Goal: Task Accomplishment & Management: Complete application form

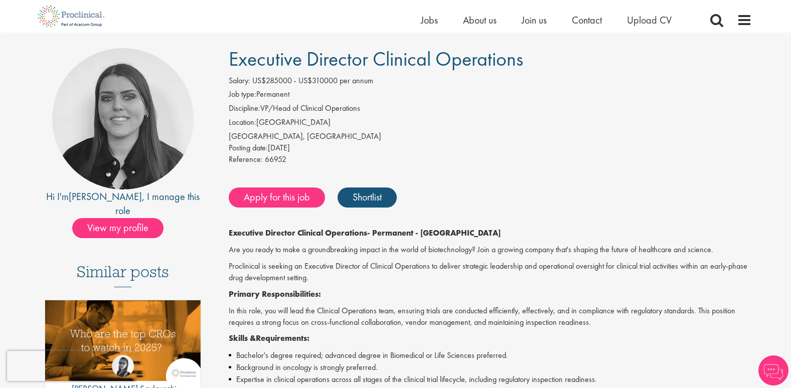
scroll to position [114, 0]
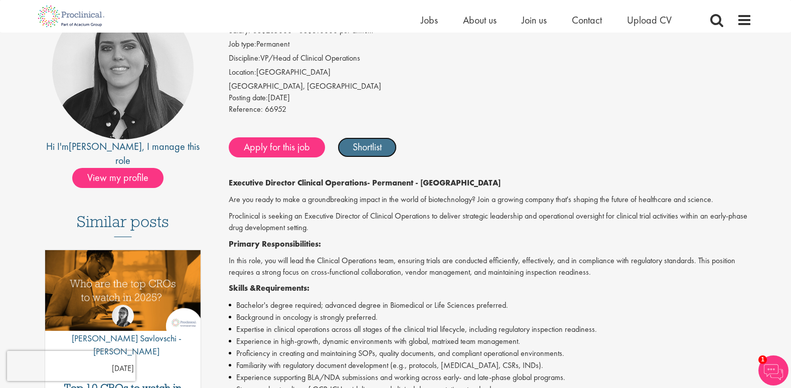
click at [356, 147] on link "Shortlist" at bounding box center [367, 147] width 59 height 20
click at [356, 147] on link "Shortlisted" at bounding box center [373, 147] width 70 height 20
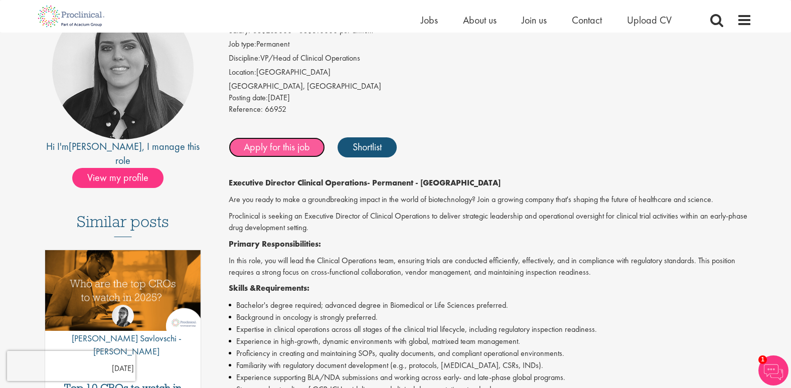
click at [294, 148] on link "Apply for this job" at bounding box center [277, 147] width 96 height 20
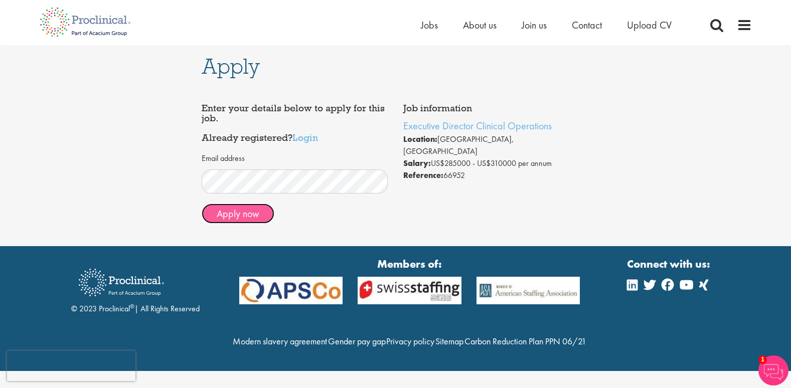
click at [243, 213] on button "Apply now" at bounding box center [238, 214] width 73 height 20
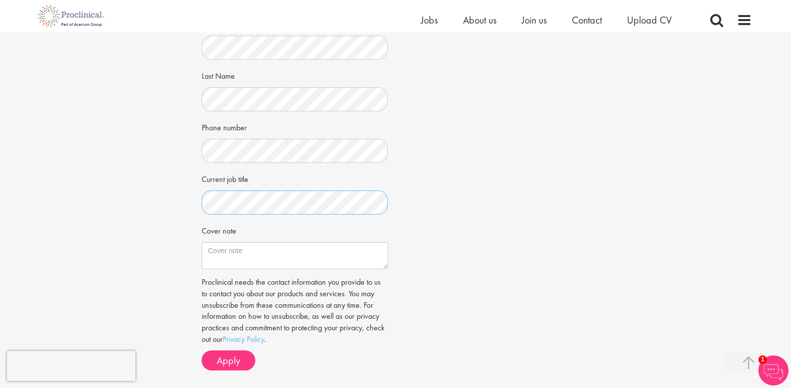
scroll to position [185, 0]
click at [254, 248] on textarea "Cover note" at bounding box center [295, 253] width 187 height 27
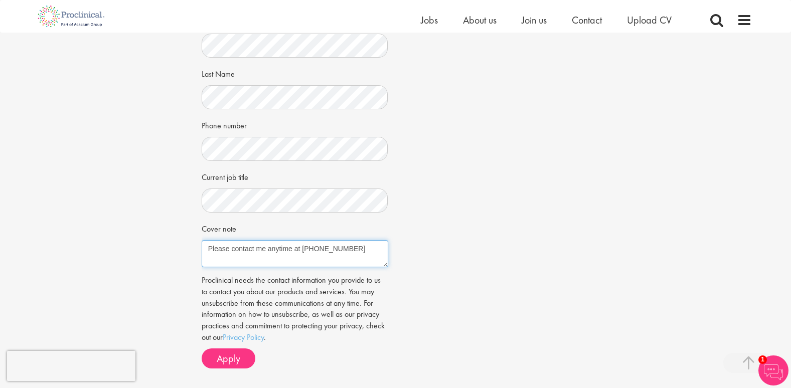
drag, startPoint x: 350, startPoint y: 248, endPoint x: 202, endPoint y: 251, distance: 148.5
click at [202, 251] on textarea "Please contact me anytime at 401.440.1006" at bounding box center [295, 253] width 187 height 27
click at [359, 248] on textarea "Please contact me anytime at 401.440.1006" at bounding box center [295, 253] width 187 height 27
drag, startPoint x: 359, startPoint y: 248, endPoint x: 200, endPoint y: 251, distance: 159.6
click at [200, 251] on div "Apply Job information Executive Director Clinical Operations Location: Cambridg…" at bounding box center [395, 119] width 403 height 544
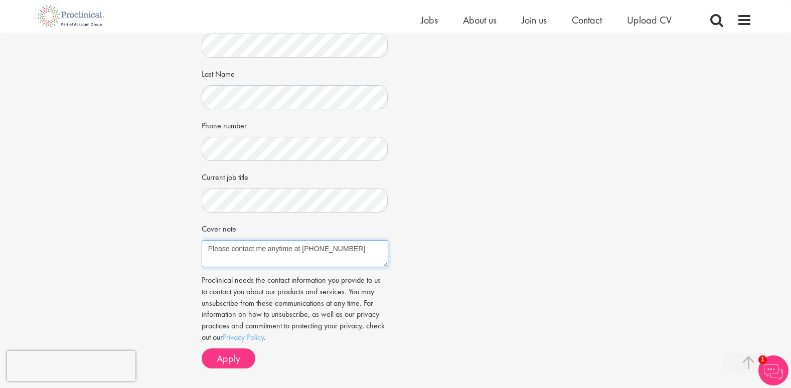
paste textarea "Dear Hiring Committee, I am writing to express my strong interest in the Execut…"
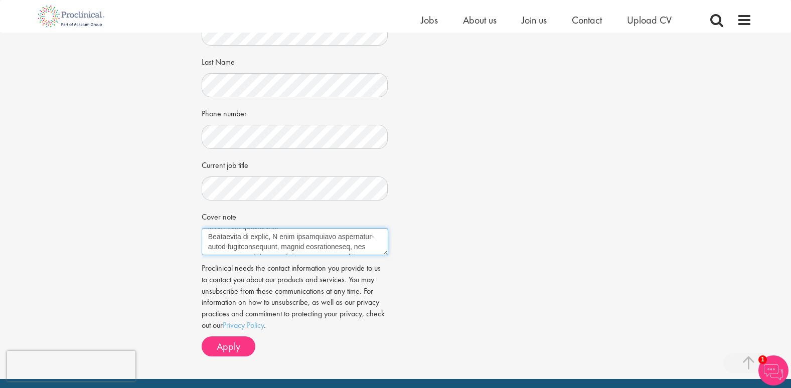
scroll to position [181, 0]
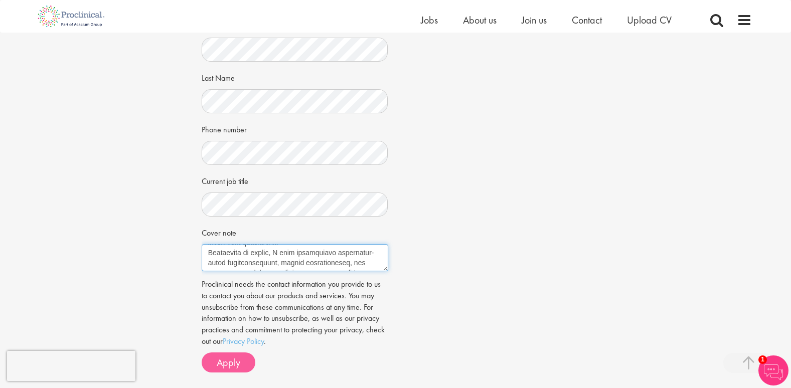
type textarea "Dear Hiring Committee, I am writing to express my strong interest in the Execut…"
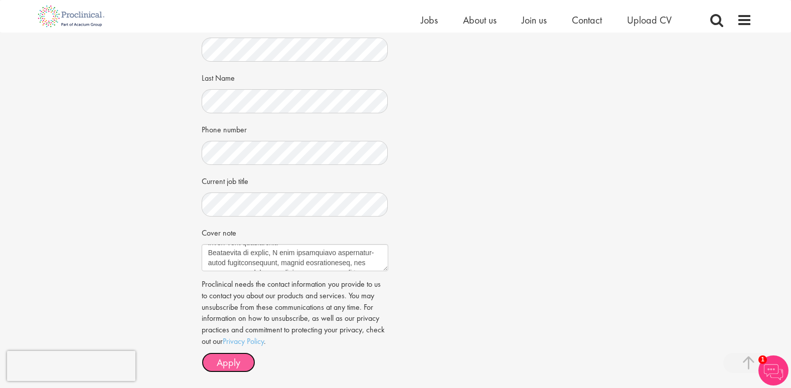
click at [235, 367] on span "Apply" at bounding box center [229, 362] width 24 height 13
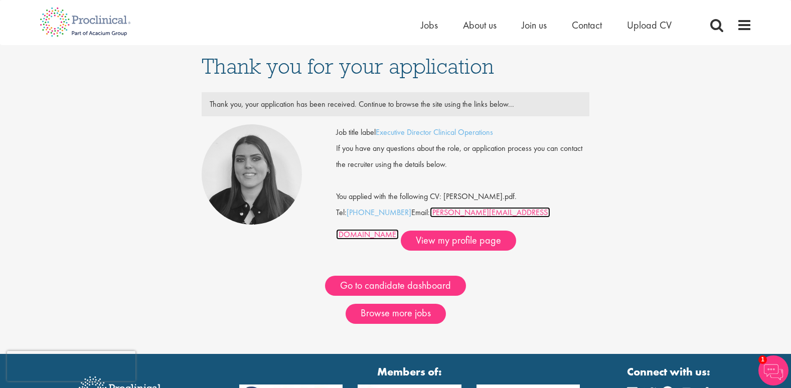
click at [455, 228] on link "[PERSON_NAME][EMAIL_ADDRESS][DOMAIN_NAME]" at bounding box center [443, 223] width 214 height 33
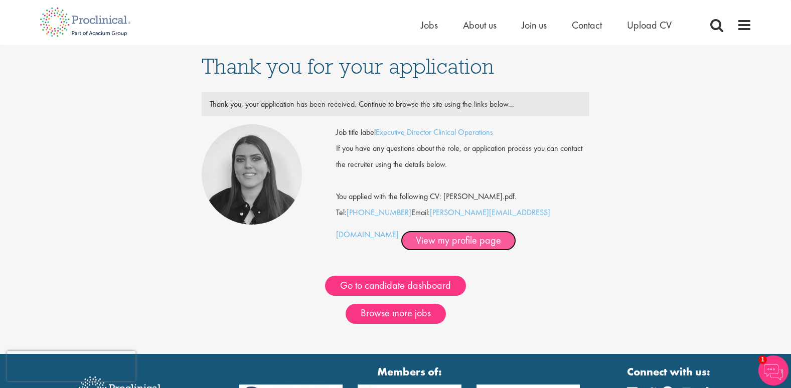
click at [401, 251] on link "View my profile page" at bounding box center [458, 241] width 115 height 20
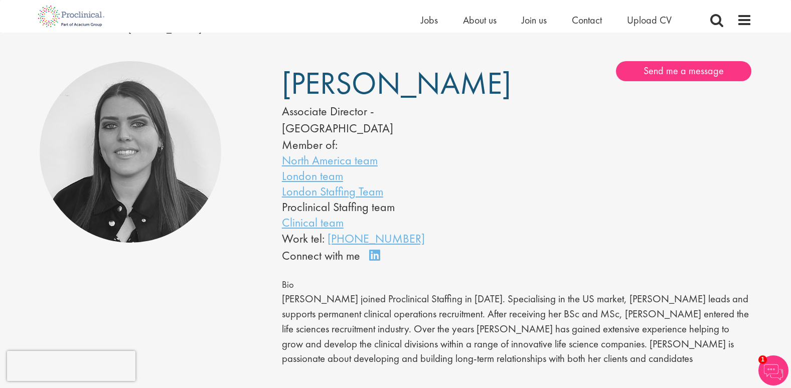
scroll to position [48, 0]
